Goal: Task Accomplishment & Management: Complete application form

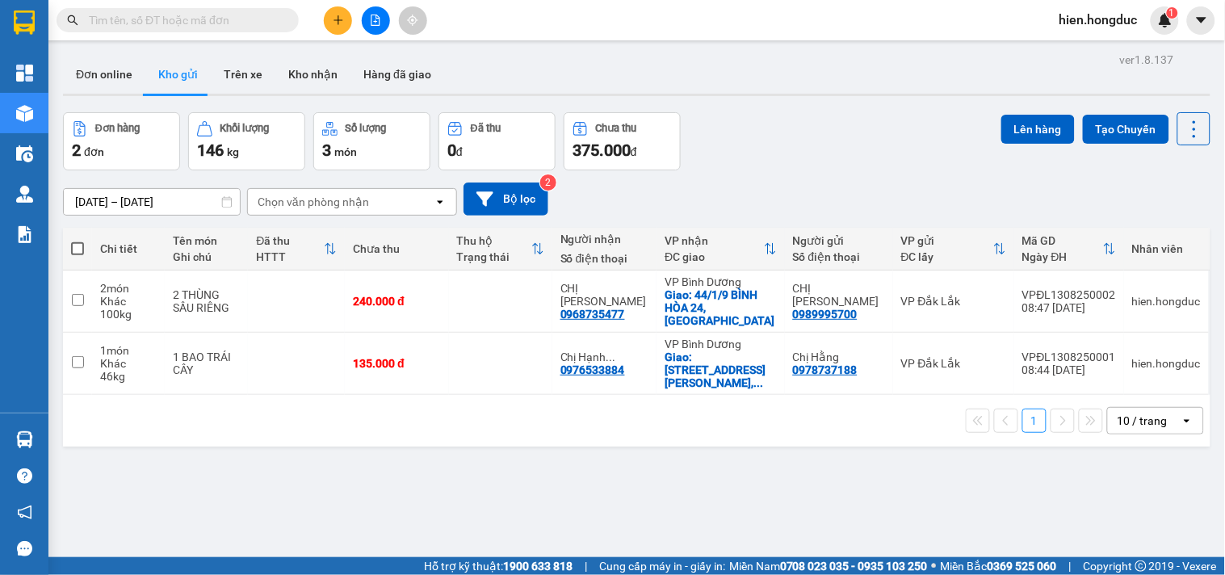
click at [159, 21] on input "text" at bounding box center [184, 20] width 191 height 18
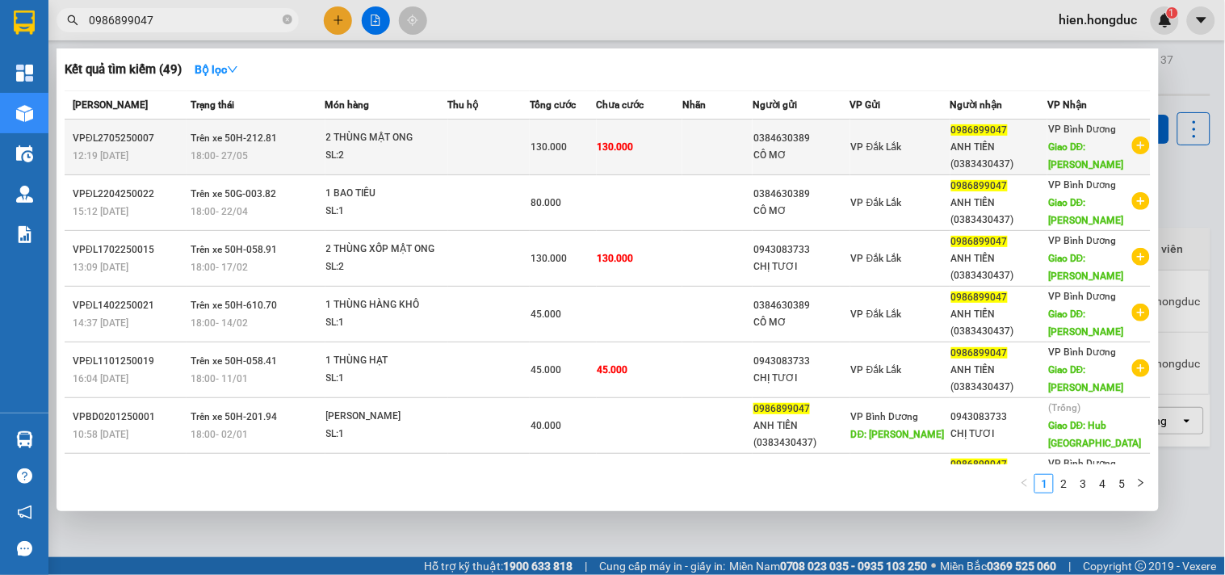
type input "0986899047"
click at [1136, 146] on icon "plus-circle" at bounding box center [1141, 145] width 18 height 18
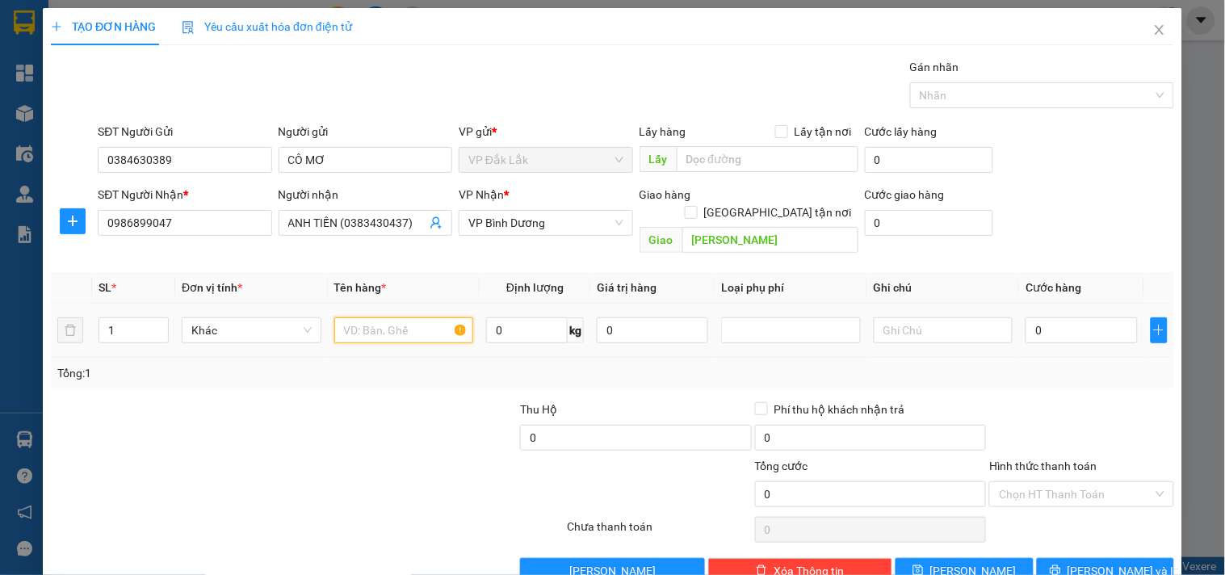
click at [370, 317] on input "text" at bounding box center [404, 330] width 140 height 26
type input "1 THÙNG TRÁI CÂY"
click at [544, 317] on input "0" at bounding box center [527, 330] width 82 height 26
type input "25"
click at [1059, 317] on input "0" at bounding box center [1080, 330] width 111 height 26
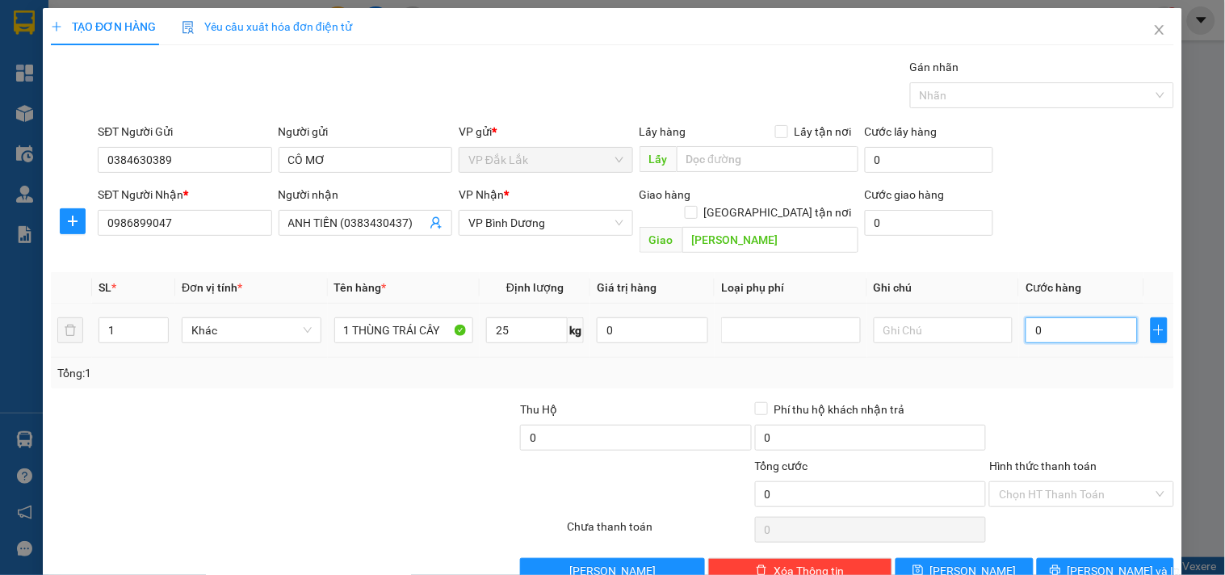
type input "5"
type input "50"
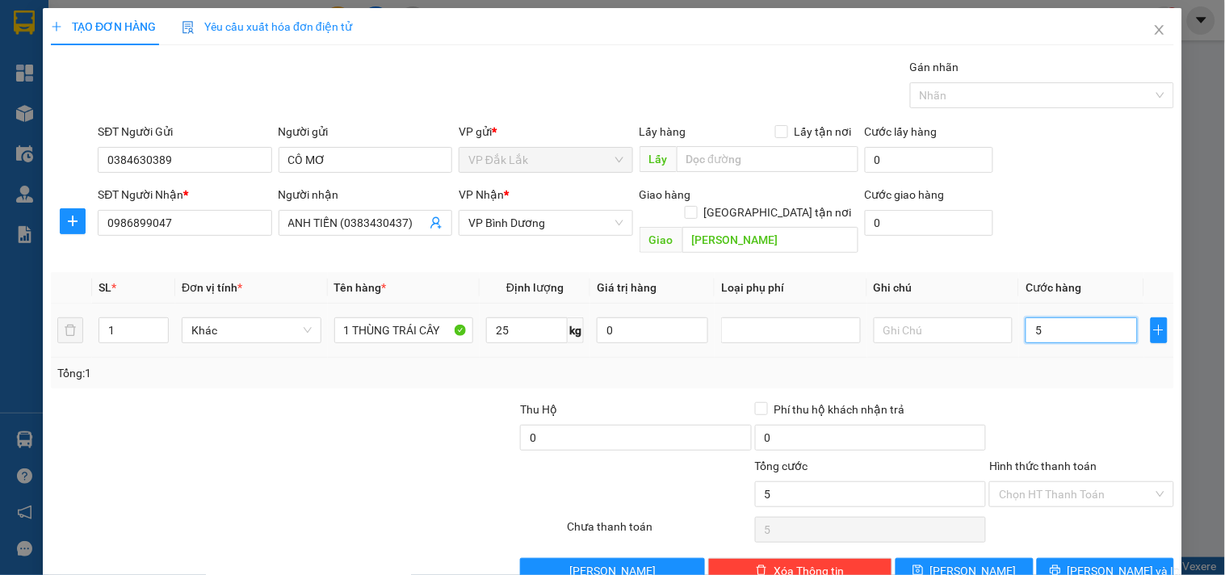
type input "50"
type input "500"
type input "5.000"
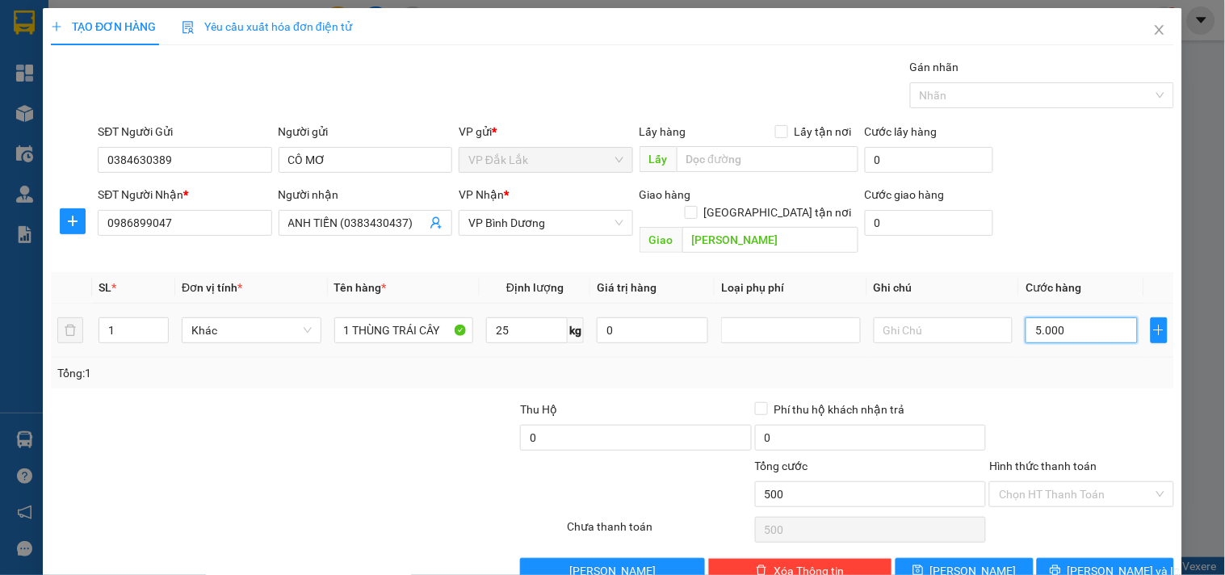
type input "5.000"
type input "50.000"
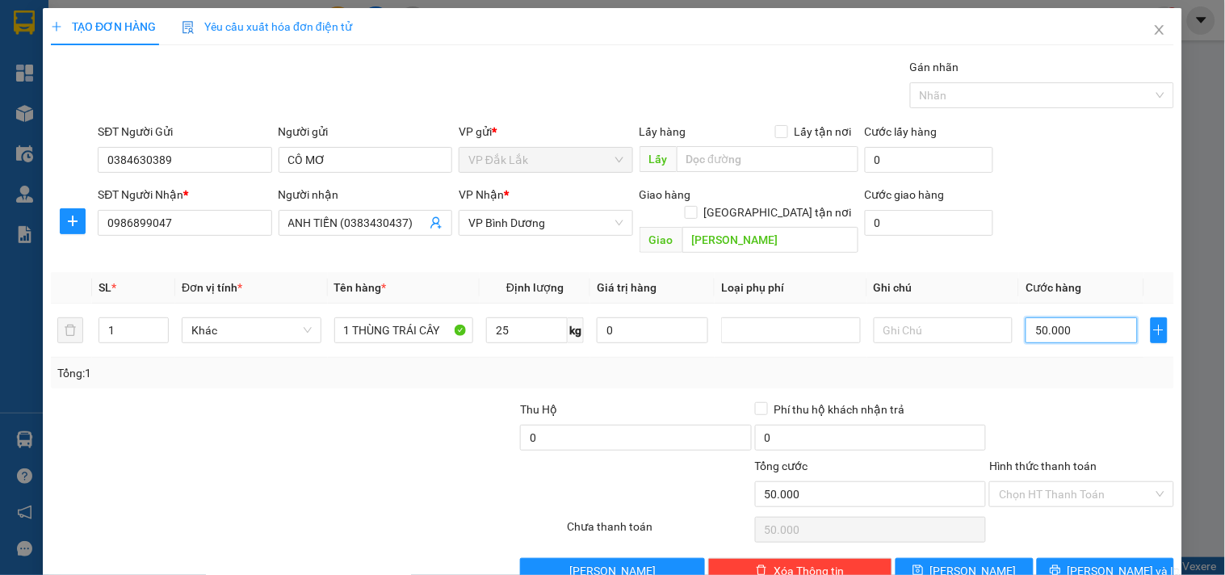
scroll to position [22, 0]
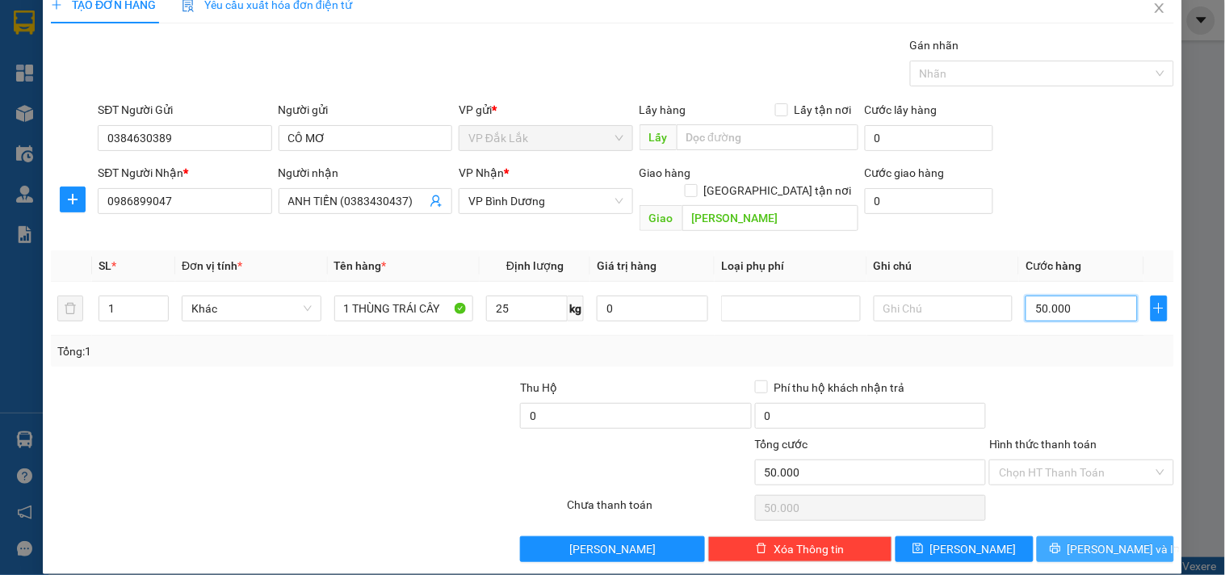
type input "50.000"
click at [1084, 540] on span "[PERSON_NAME] và In" at bounding box center [1123, 549] width 113 height 18
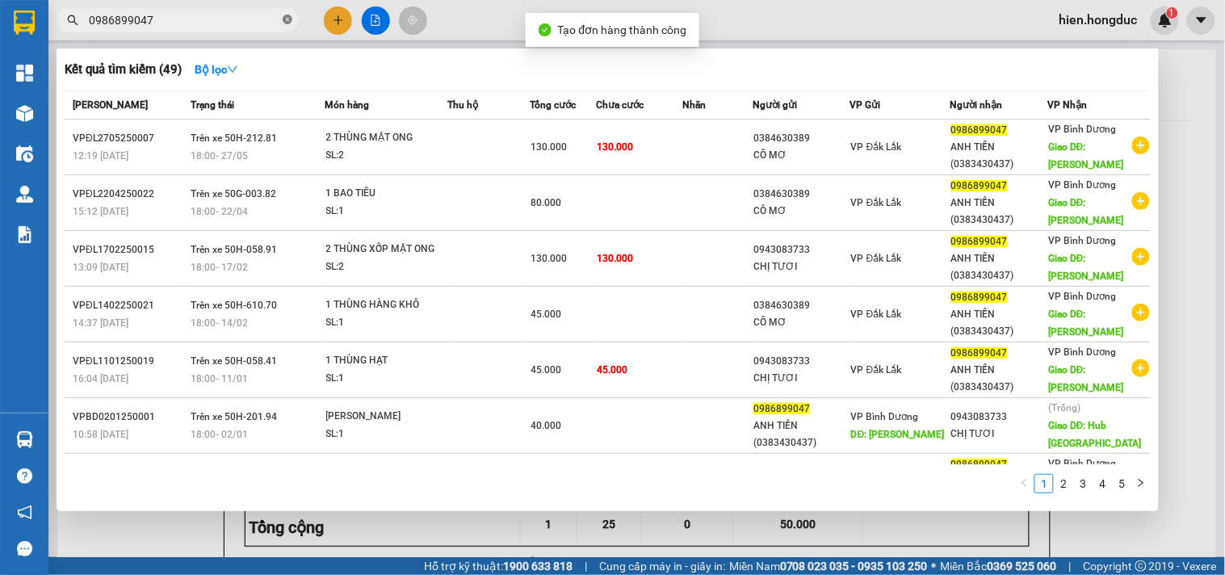
click at [286, 19] on icon "close-circle" at bounding box center [288, 20] width 10 height 10
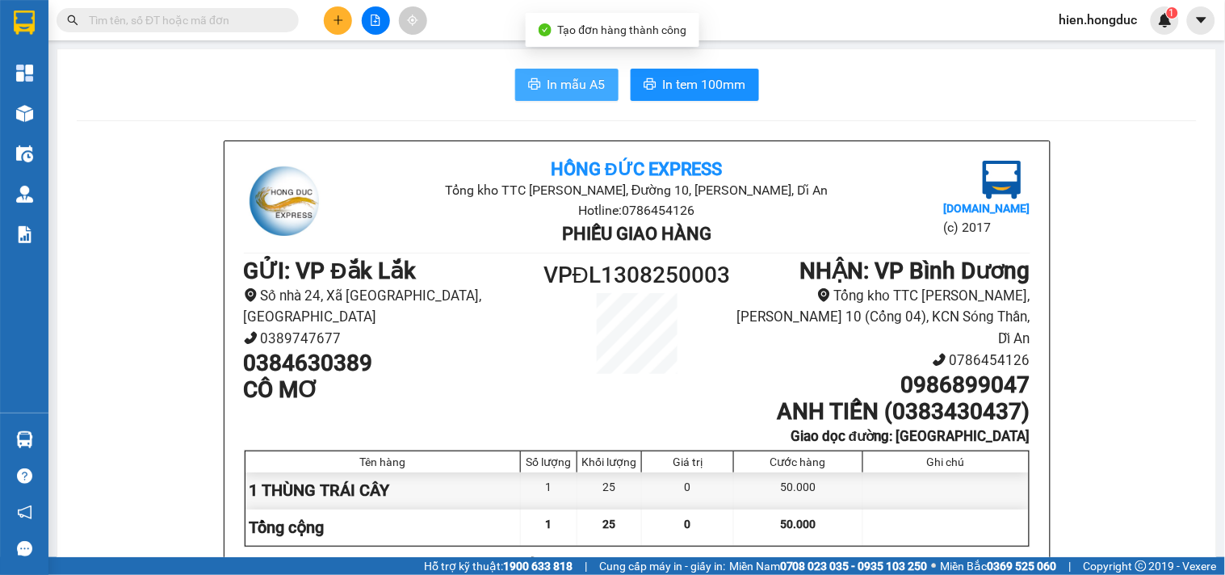
click at [587, 85] on span "In mẫu A5" at bounding box center [576, 84] width 58 height 20
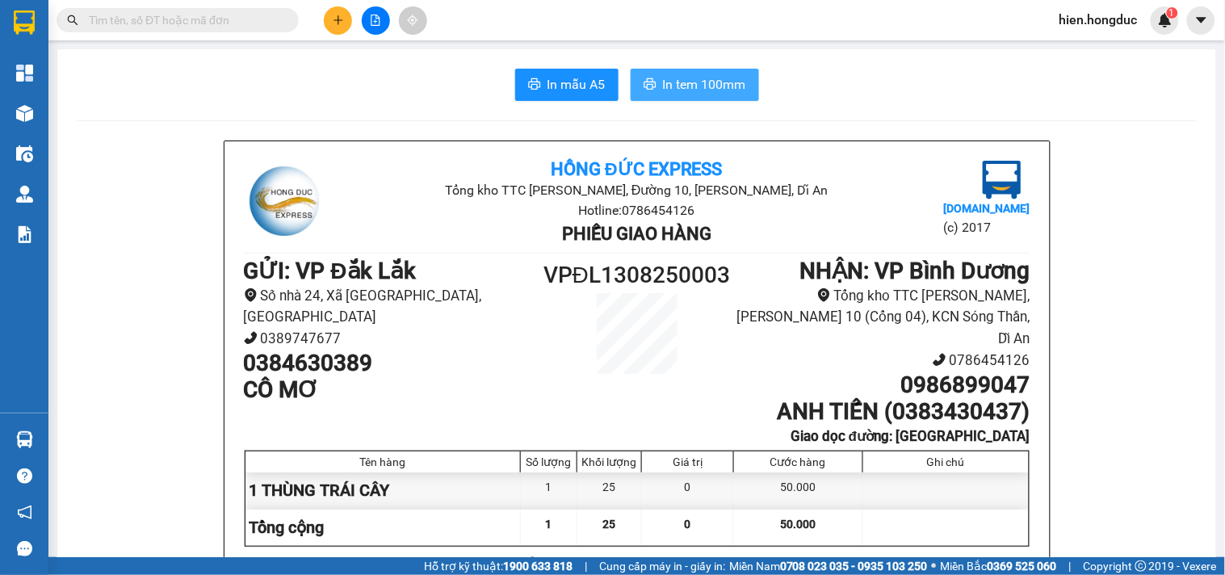
click at [651, 76] on button "In tem 100mm" at bounding box center [695, 85] width 128 height 32
click at [560, 70] on button "In mẫu A5" at bounding box center [566, 85] width 103 height 32
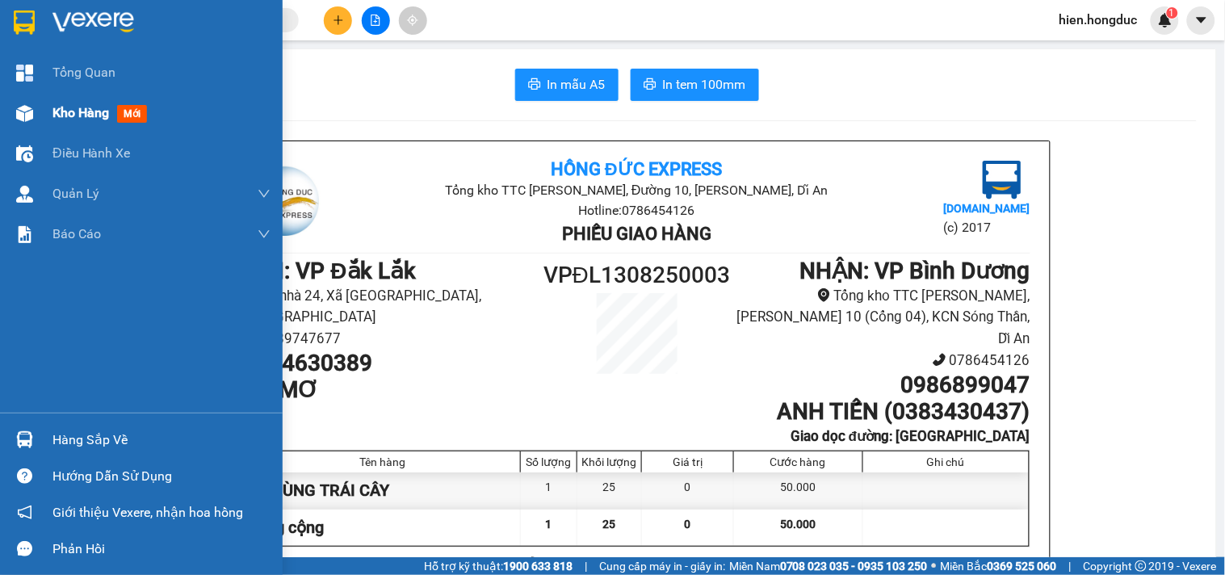
click at [43, 103] on div "Kho hàng mới" at bounding box center [141, 113] width 283 height 40
